Goal: Task Accomplishment & Management: Manage account settings

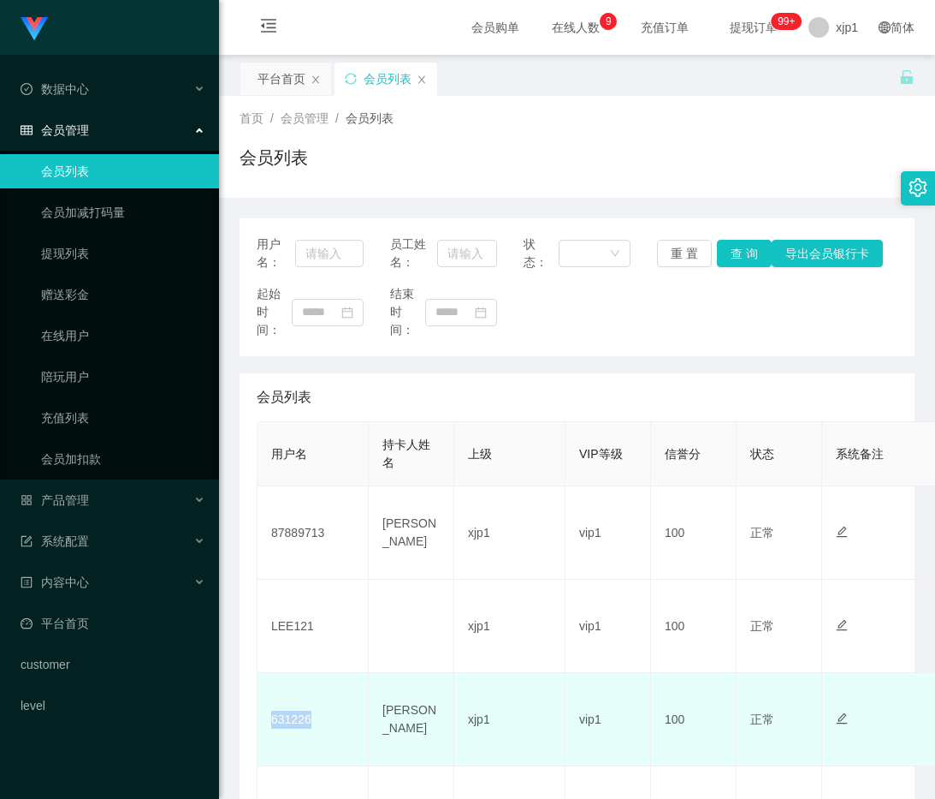
drag, startPoint x: 307, startPoint y: 720, endPoint x: 264, endPoint y: 720, distance: 42.8
click at [264, 721] on td "631226" at bounding box center [313, 719] width 111 height 93
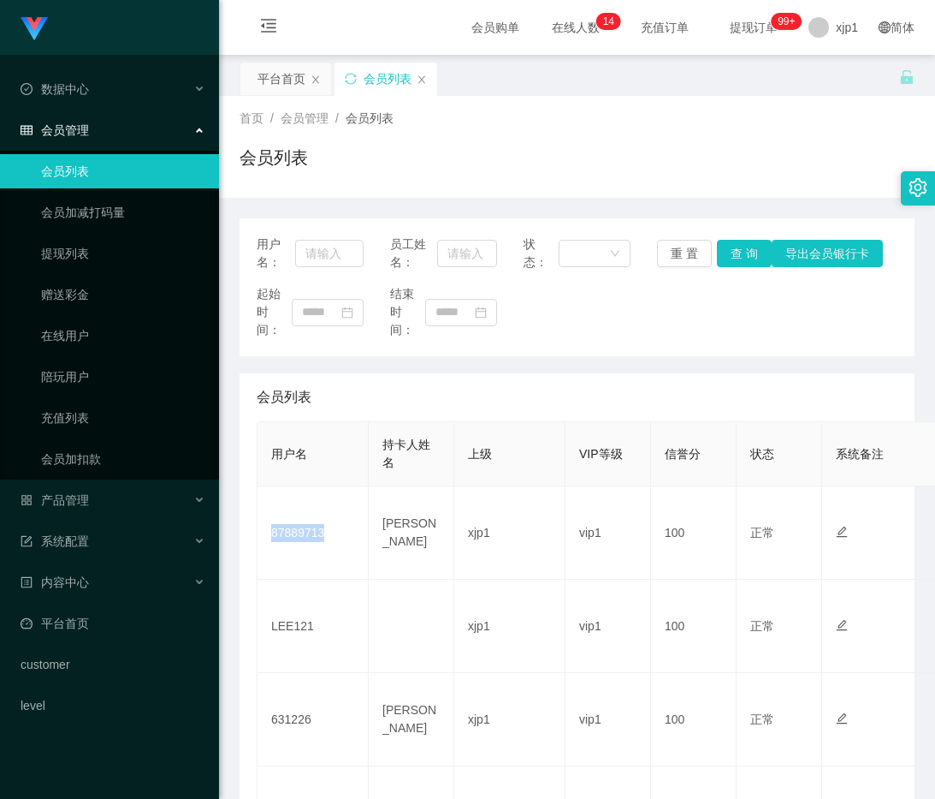
drag, startPoint x: 306, startPoint y: 538, endPoint x: 252, endPoint y: 545, distance: 55.2
click at [262, 540] on td "87889713" at bounding box center [313, 532] width 111 height 93
click at [81, 619] on link "平台首页" at bounding box center [113, 623] width 185 height 34
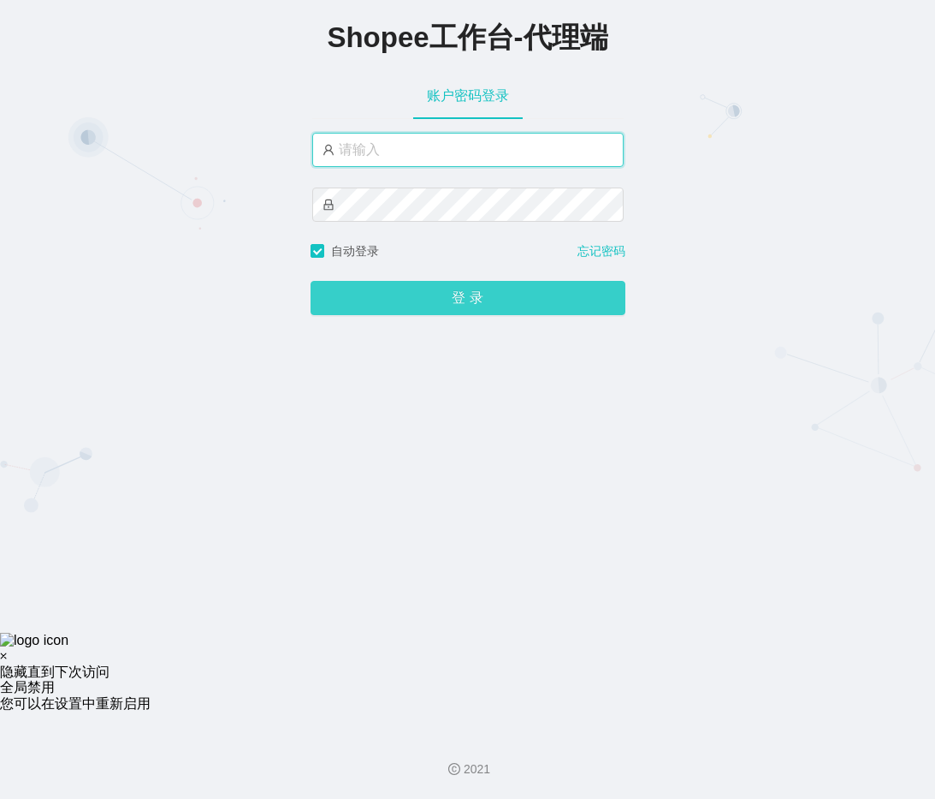
type input "xjp1"
click at [475, 306] on button "登 录" at bounding box center [468, 298] width 315 height 34
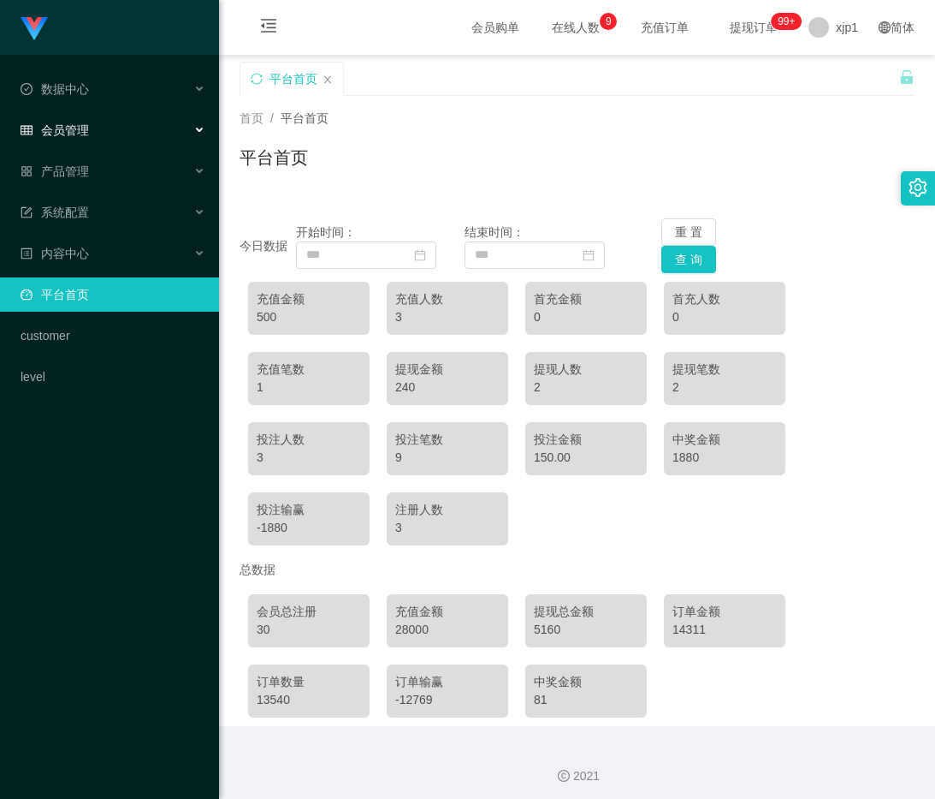
click at [141, 125] on div "会员管理" at bounding box center [109, 130] width 219 height 34
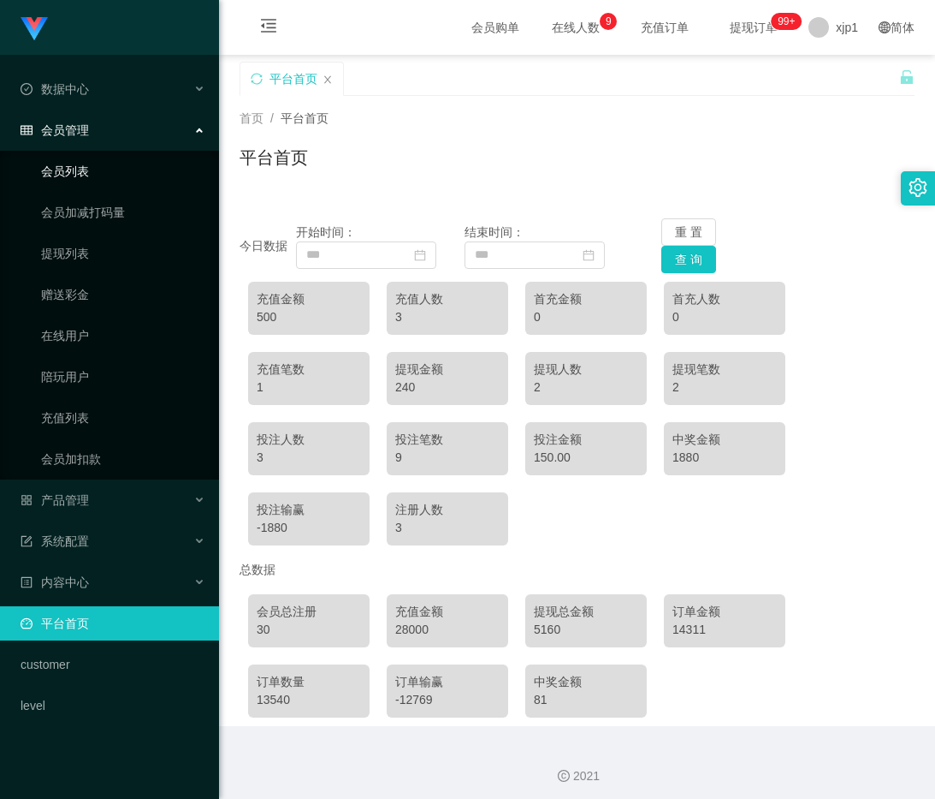
click at [132, 159] on link "会员列表" at bounding box center [123, 171] width 164 height 34
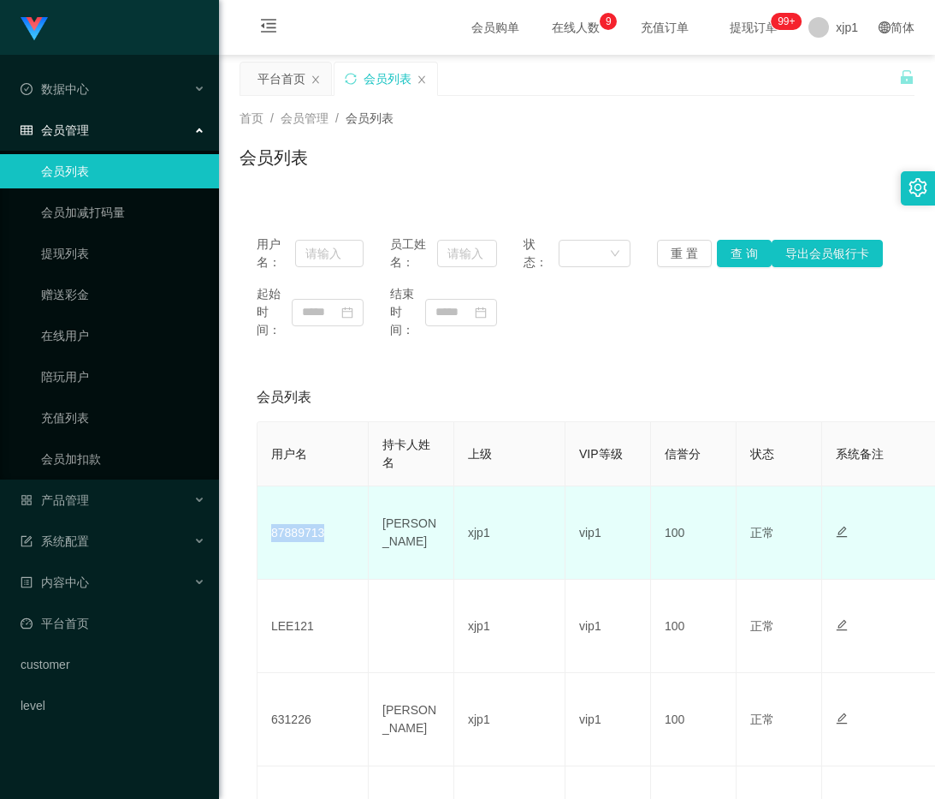
drag, startPoint x: 303, startPoint y: 537, endPoint x: 273, endPoint y: 543, distance: 30.5
click at [273, 543] on td "87889713" at bounding box center [313, 532] width 111 height 93
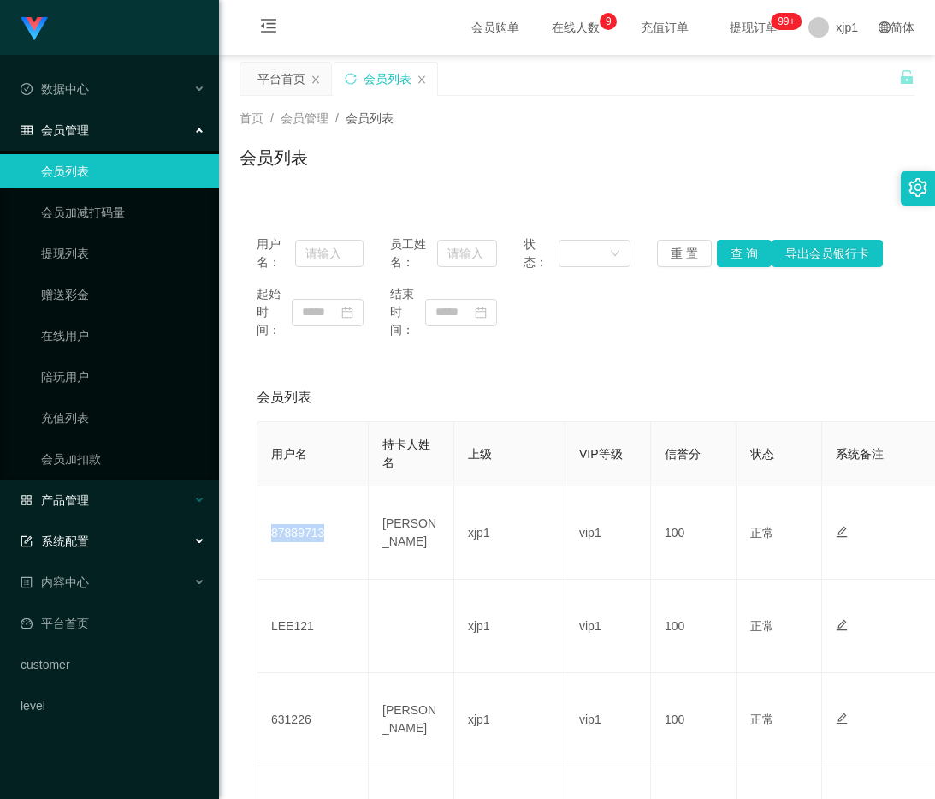
copy td "87889713"
